Goal: Task Accomplishment & Management: Complete application form

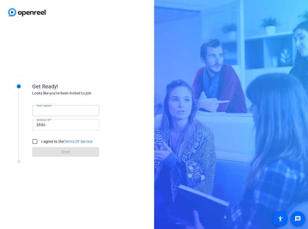
click at [65, 108] on input "Your name" at bounding box center [65, 110] width 58 height 6
type input "[PERSON_NAME]"
click at [46, 138] on div "I agree to the Terms Of Service" at bounding box center [60, 141] width 63 height 11
click at [46, 141] on label "I agree to the Terms Of Service" at bounding box center [66, 141] width 53 height 5
click at [40, 141] on input "I agree to the Terms Of Service" at bounding box center [34, 141] width 11 height 11
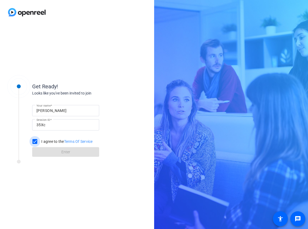
checkbox input "true"
click at [52, 151] on span at bounding box center [65, 151] width 67 height 13
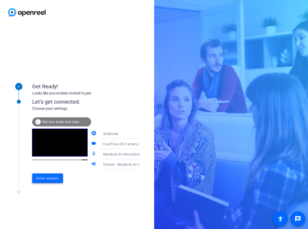
click at [52, 180] on span "Enter session" at bounding box center [47, 178] width 22 height 6
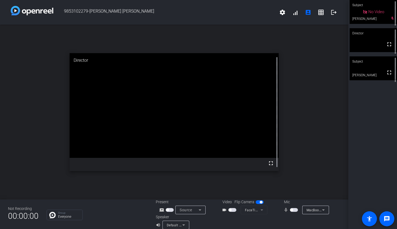
click at [292, 209] on span "button" at bounding box center [291, 209] width 3 height 3
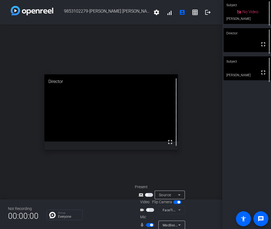
click at [151, 224] on span "button" at bounding box center [151, 224] width 3 height 3
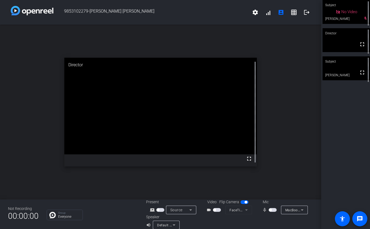
drag, startPoint x: 270, startPoint y: 208, endPoint x: 278, endPoint y: 189, distance: 21.2
click at [278, 189] on div "9853102279-[PERSON_NAME] [PERSON_NAME] settings signal_cellular_alt account_box…" at bounding box center [160, 114] width 321 height 229
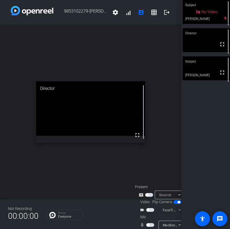
click at [149, 224] on span "button" at bounding box center [148, 224] width 3 height 3
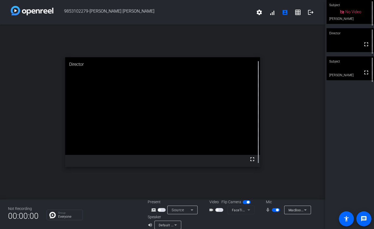
click at [277, 210] on span "button" at bounding box center [277, 209] width 3 height 3
click at [273, 211] on span "button" at bounding box center [276, 210] width 8 height 4
click at [276, 209] on span "button" at bounding box center [277, 209] width 3 height 3
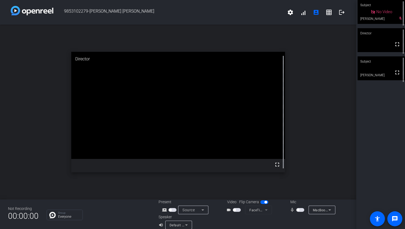
click at [301, 209] on span "button" at bounding box center [300, 210] width 8 height 4
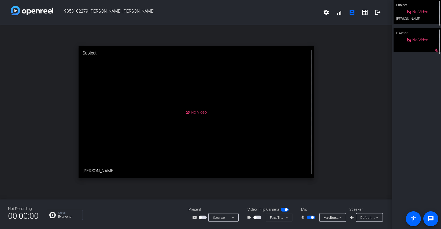
click at [308, 217] on span "button" at bounding box center [312, 217] width 3 height 3
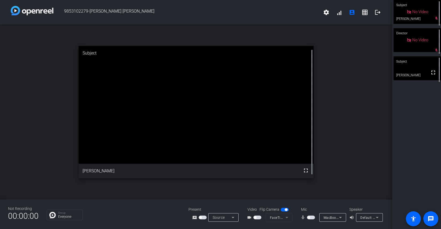
click at [308, 217] on span "button" at bounding box center [311, 217] width 8 height 4
